Goal: Transaction & Acquisition: Purchase product/service

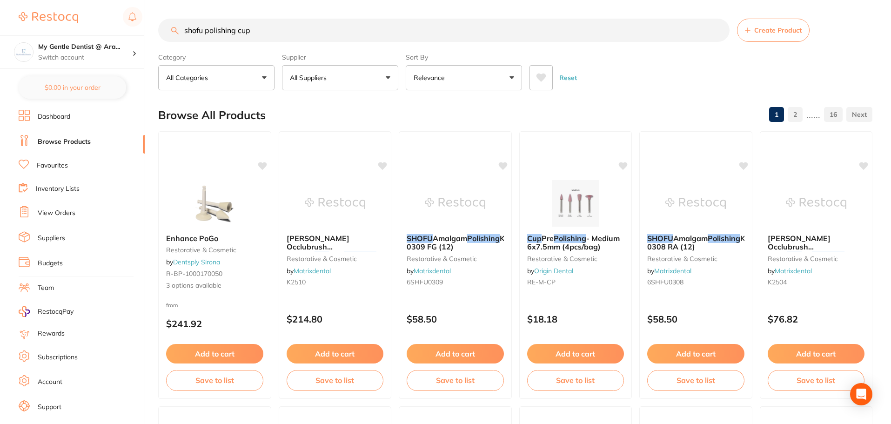
click at [397, 23] on input "shofu polishing cup" at bounding box center [444, 30] width 572 height 23
type input "s"
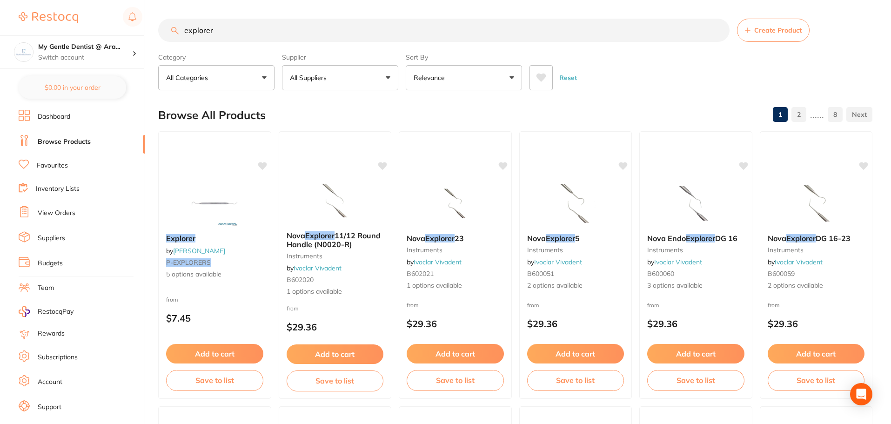
click at [330, 31] on input "explorer" at bounding box center [444, 30] width 572 height 23
type input "e"
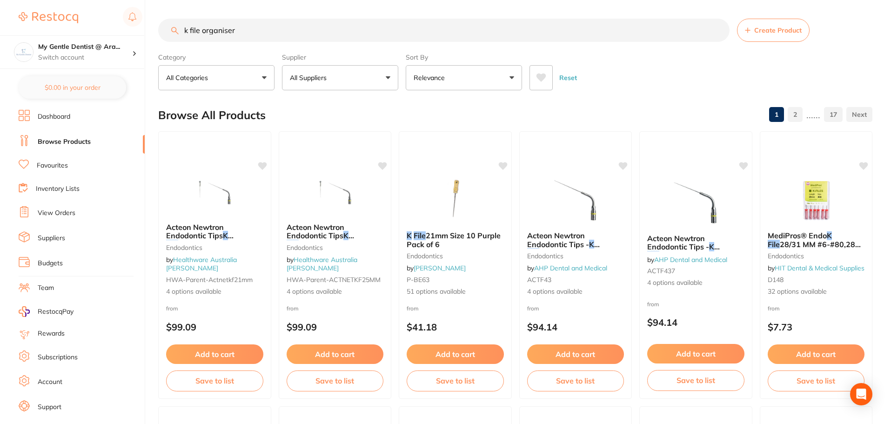
click at [259, 31] on input "k file organiser" at bounding box center [444, 30] width 572 height 23
type input "k"
type input "toque wrench"
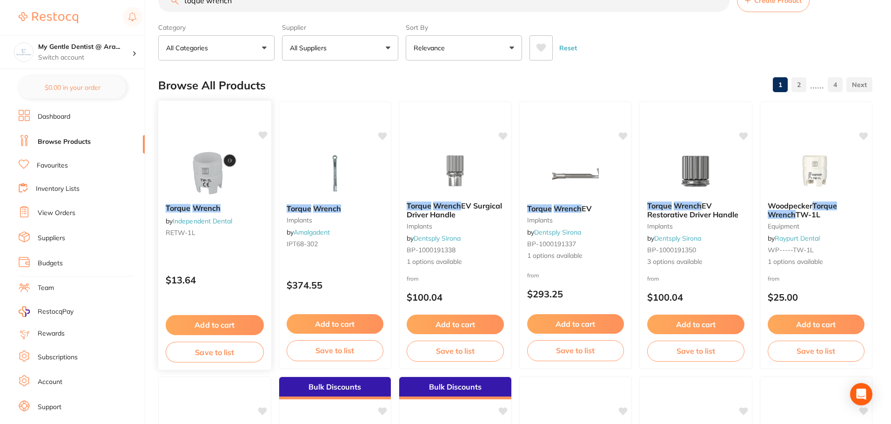
scroll to position [47, 0]
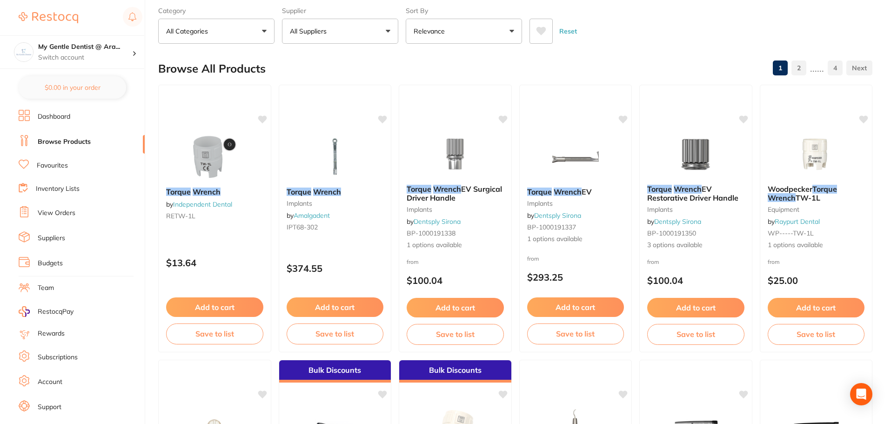
click at [228, 252] on div "$13.64" at bounding box center [215, 260] width 112 height 25
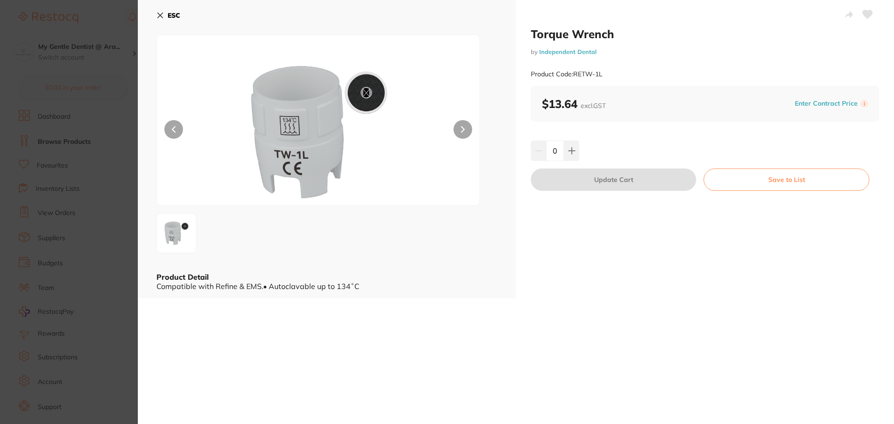
click at [578, 158] on div "0" at bounding box center [705, 151] width 348 height 20
click at [577, 157] on button at bounding box center [571, 151] width 15 height 20
click at [575, 157] on button at bounding box center [571, 151] width 15 height 20
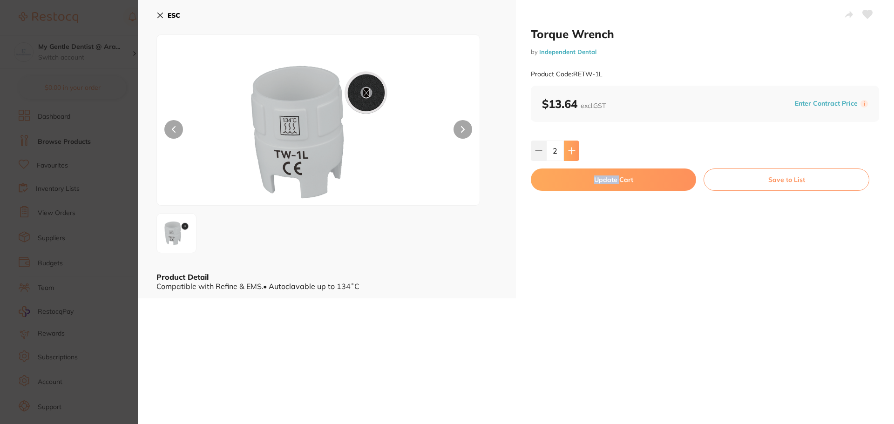
type input "3"
click at [598, 179] on button "Update Cart" at bounding box center [613, 179] width 165 height 22
checkbox input "false"
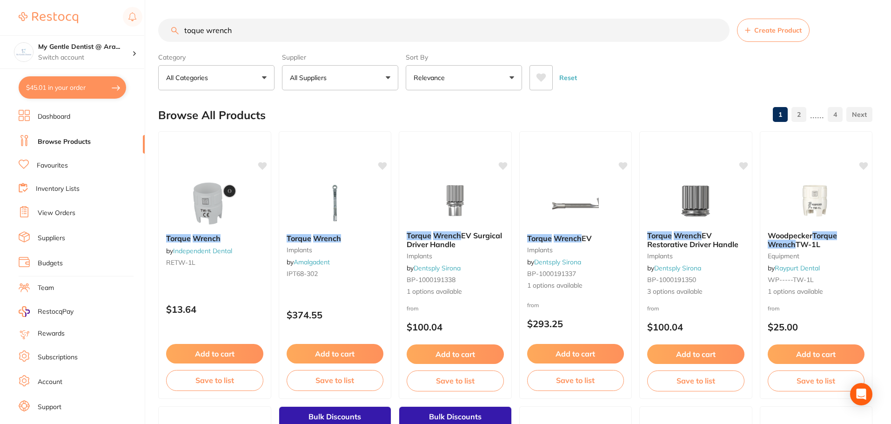
drag, startPoint x: 185, startPoint y: 49, endPoint x: 179, endPoint y: 49, distance: 6.5
click at [179, 49] on section "toque wrench Create Product Category All Categories All Categories disposables …" at bounding box center [515, 55] width 714 height 72
type input "ultrasonic bodies"
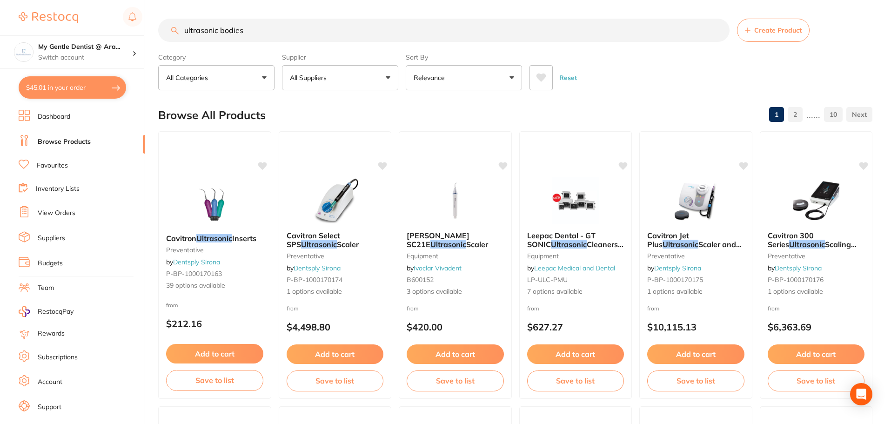
drag, startPoint x: 238, startPoint y: 32, endPoint x: 166, endPoint y: 32, distance: 72.1
click at [167, 32] on input "ultrasonic bodies" at bounding box center [444, 30] width 572 height 23
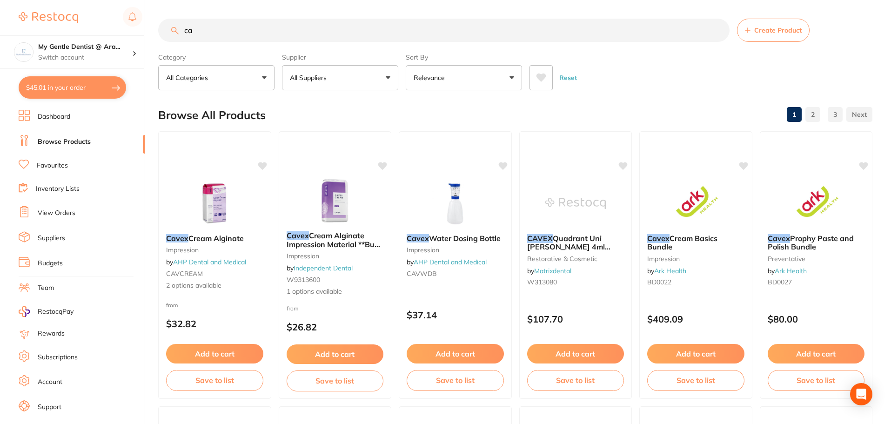
type input "c"
type input "size 4 piksters"
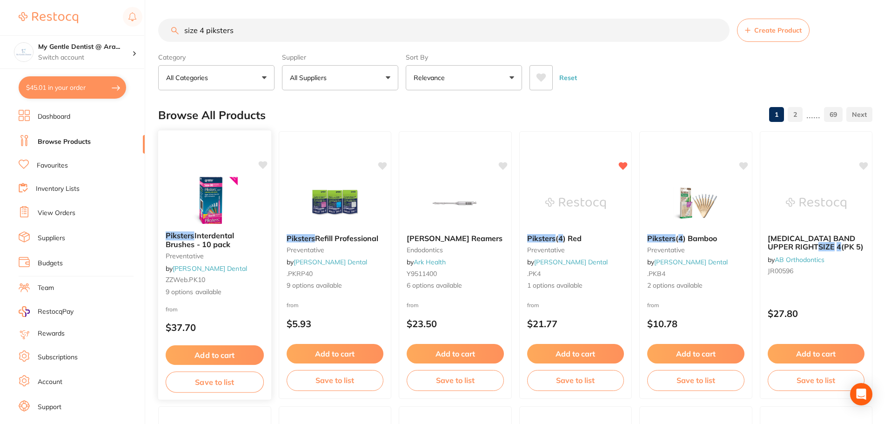
click at [252, 312] on div "from $37.70" at bounding box center [214, 321] width 113 height 34
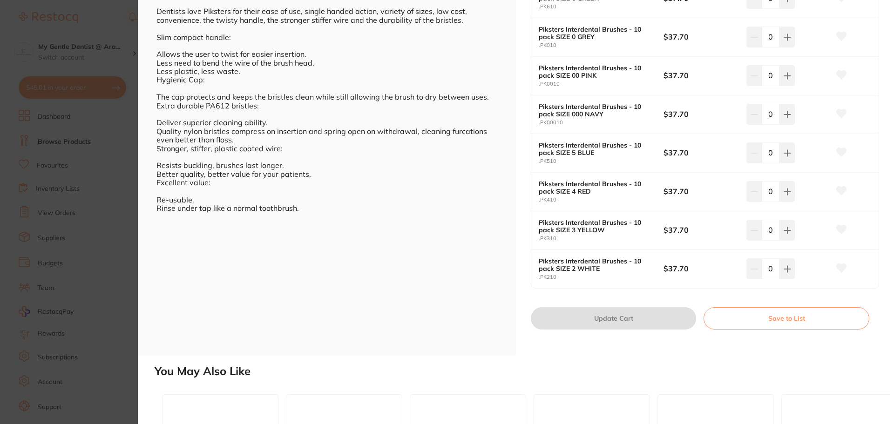
scroll to position [326, 0]
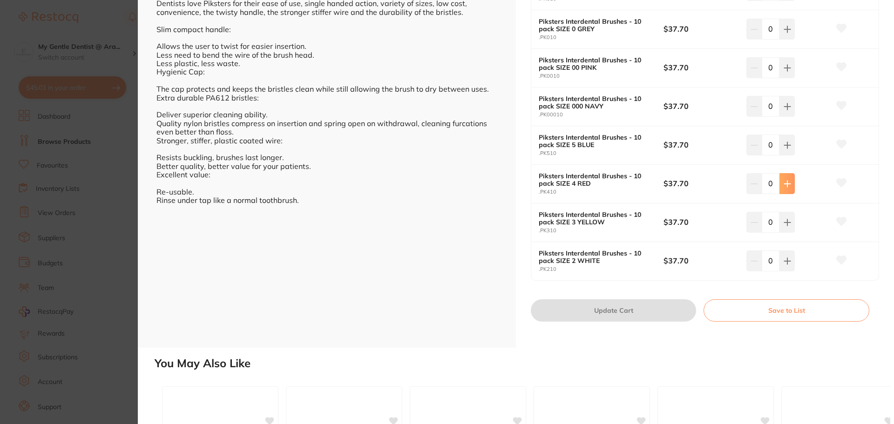
click at [787, 182] on icon at bounding box center [786, 183] width 7 height 7
type input "1"
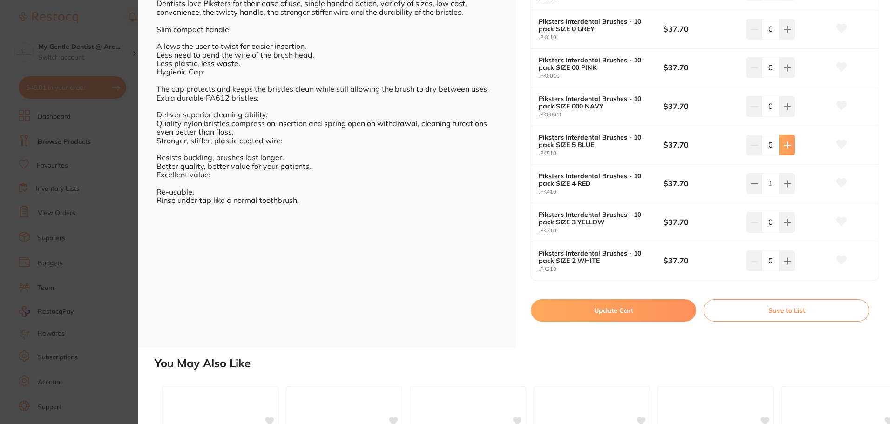
click at [787, 148] on icon at bounding box center [786, 144] width 7 height 7
type input "1"
click at [648, 304] on button "Update Cart" at bounding box center [613, 310] width 165 height 22
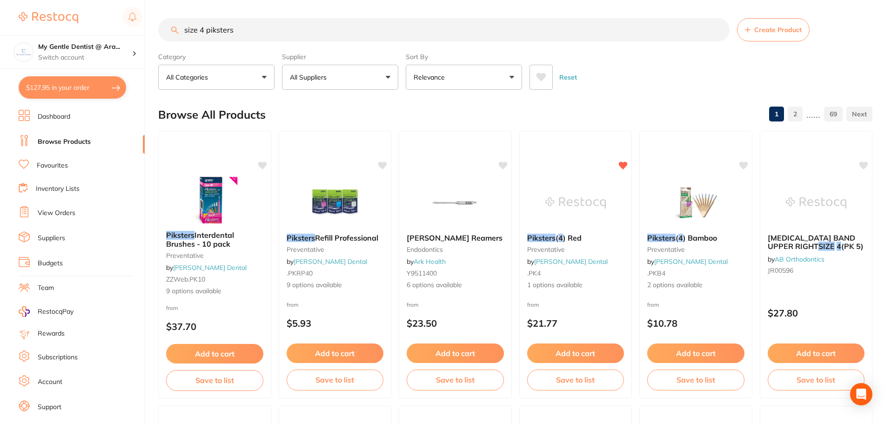
click at [80, 84] on button "$127.95 in your order" at bounding box center [73, 87] width 108 height 22
checkbox input "true"
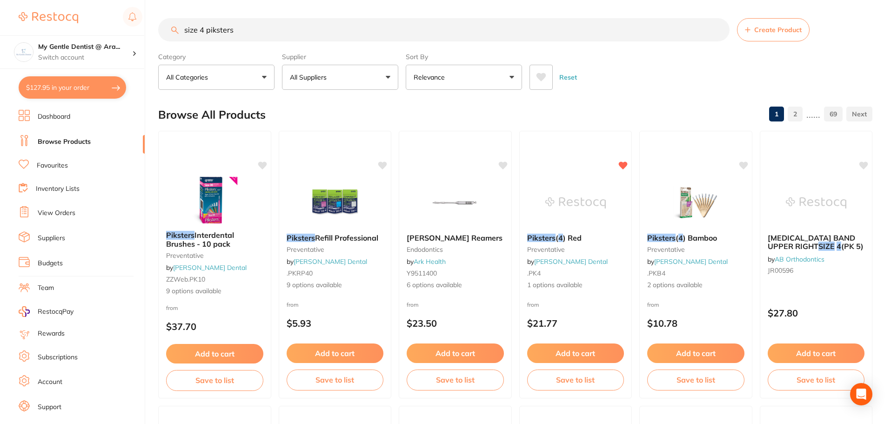
checkbox input "true"
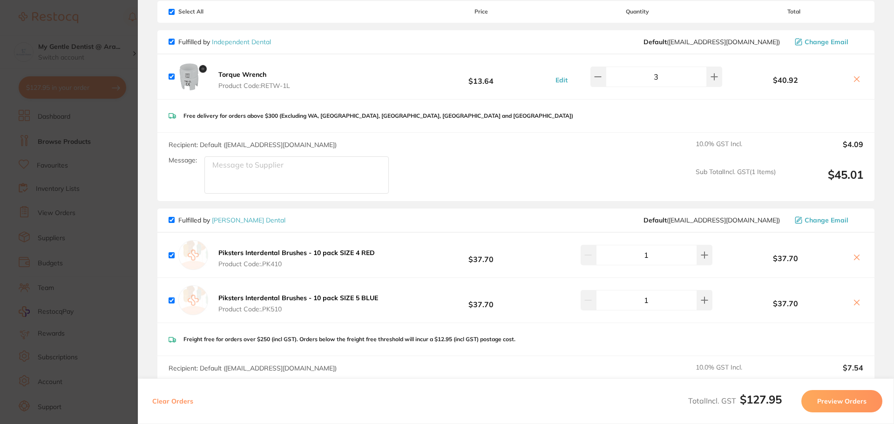
scroll to position [0, 0]
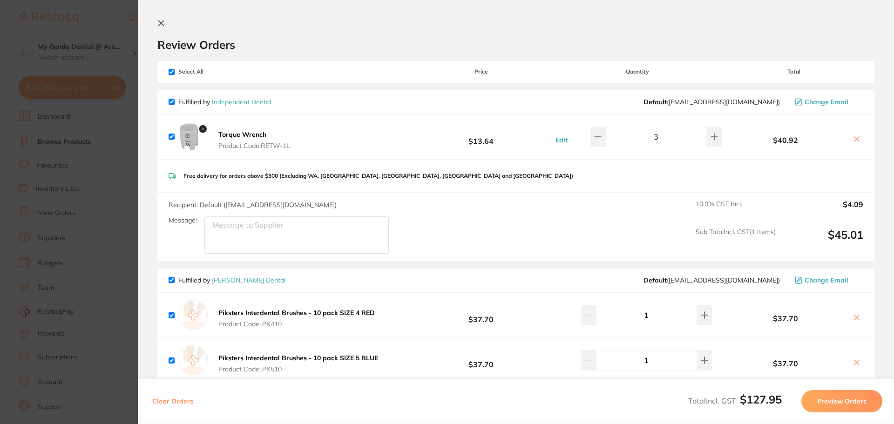
click at [89, 40] on section "Update RRP Set your pre negotiated price for this item. Item Agreed RRP (excl. …" at bounding box center [447, 212] width 894 height 424
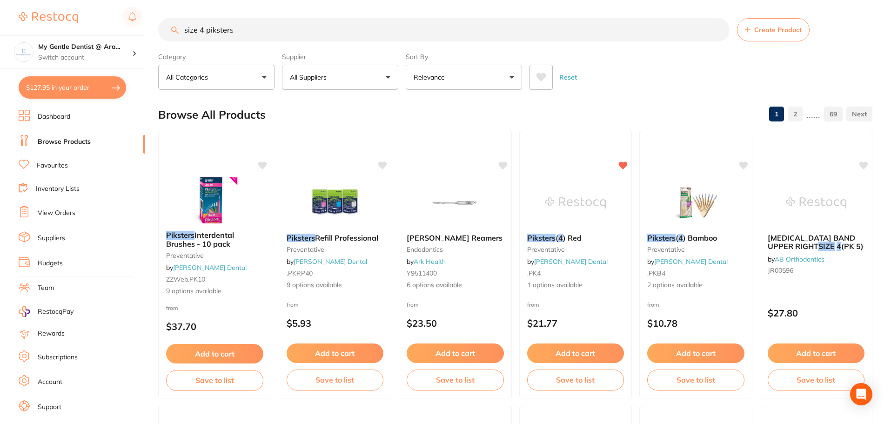
scroll to position [0, 0]
drag, startPoint x: 240, startPoint y: 34, endPoint x: 168, endPoint y: 39, distance: 71.8
click at [169, 38] on input "size 4 piksters" at bounding box center [444, 29] width 572 height 23
paste input "[PERSON_NAME] dental [PERSON_NAME] transparent cervical matrices assorted kit N…"
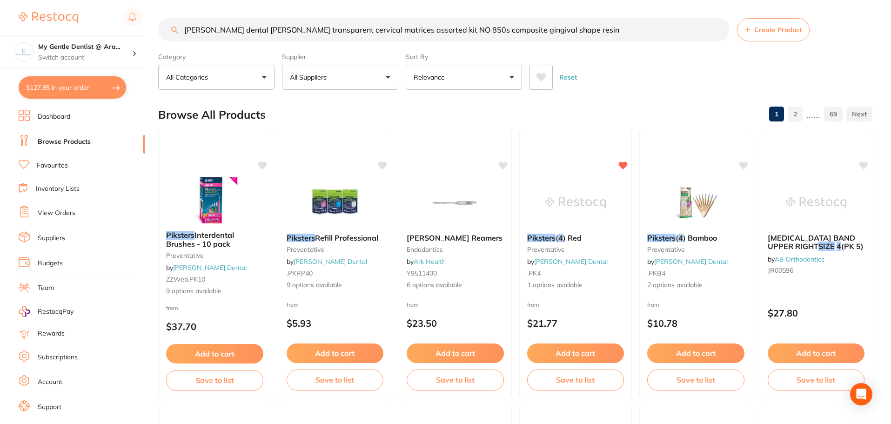
type input "[PERSON_NAME] dental [PERSON_NAME] transparent cervical matrices assorted kit N…"
click at [96, 82] on button "$127.95 in your order" at bounding box center [73, 87] width 108 height 22
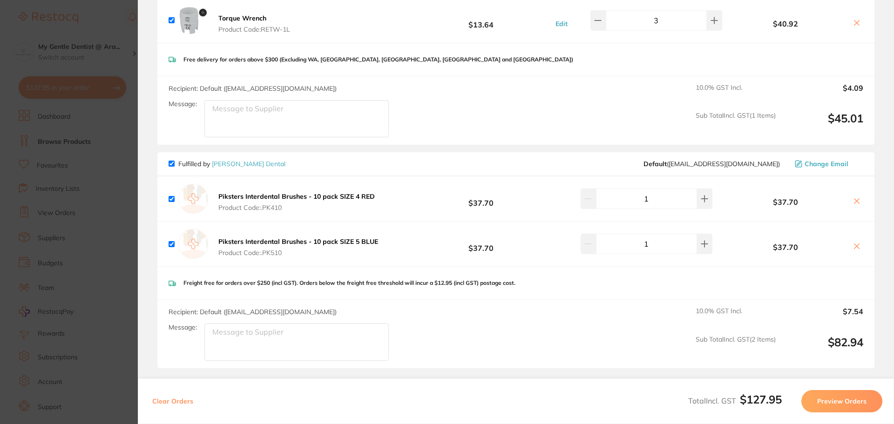
scroll to position [186, 0]
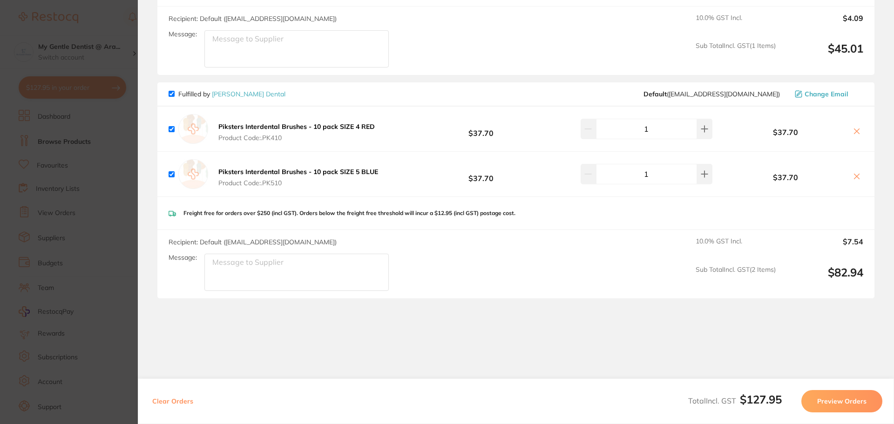
click at [828, 387] on div "Clear Orders Total Incl. GST $127.95 Preview Orders" at bounding box center [516, 401] width 756 height 46
click at [829, 402] on button "Preview Orders" at bounding box center [841, 401] width 81 height 22
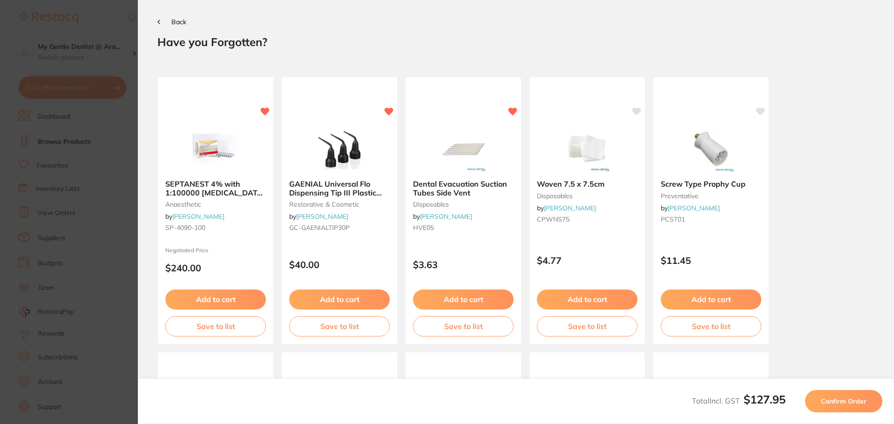
scroll to position [0, 0]
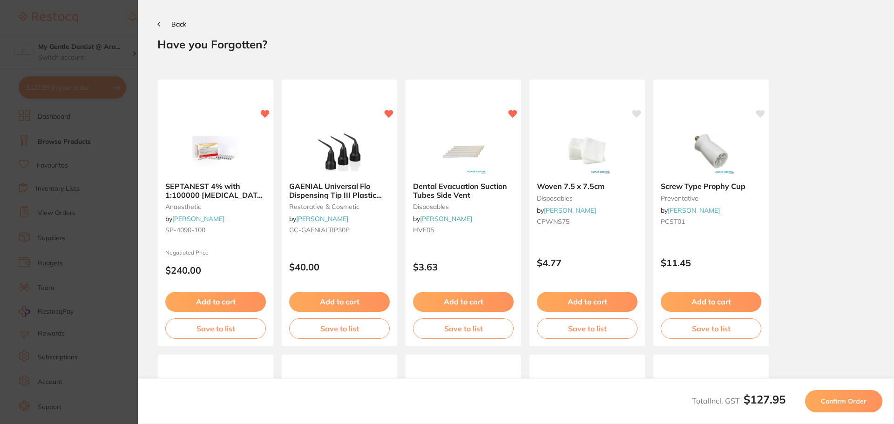
click at [825, 402] on span "Confirm Order" at bounding box center [844, 401] width 46 height 8
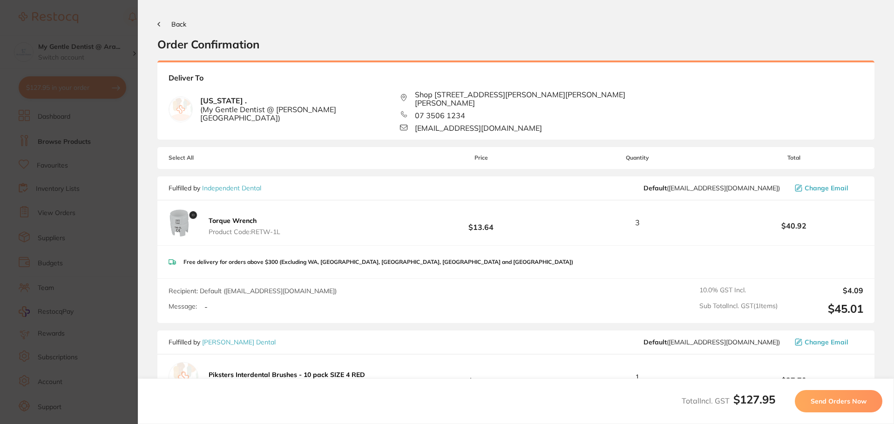
click at [825, 402] on span "Send Orders Now" at bounding box center [838, 401] width 56 height 8
